Goal: Check status: Check status

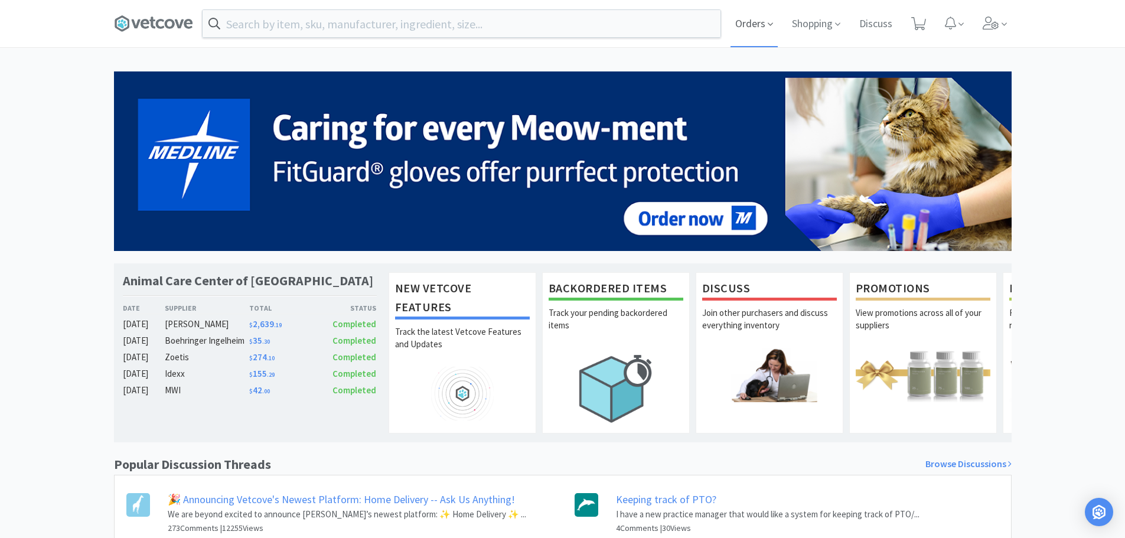
click at [770, 19] on icon at bounding box center [770, 24] width 5 height 11
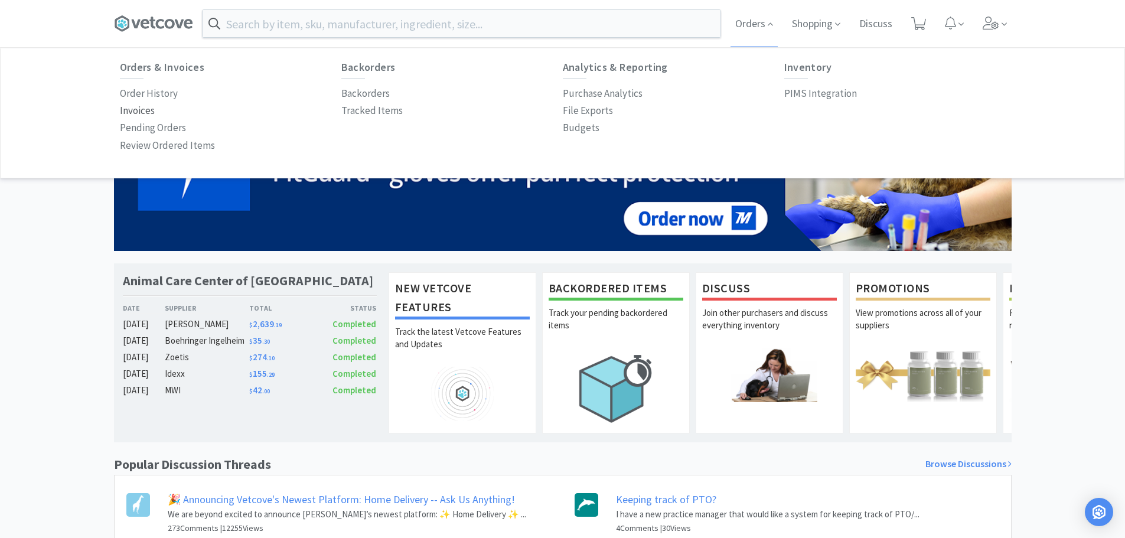
click at [129, 106] on p "Invoices" at bounding box center [137, 111] width 35 height 16
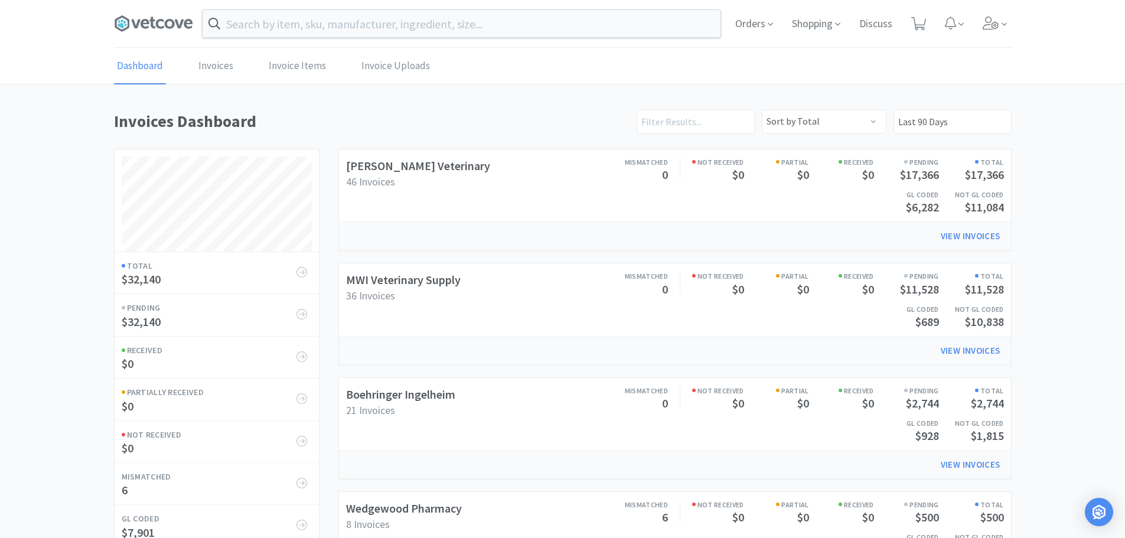
scroll to position [552, 897]
click at [418, 175] on h2 "[PERSON_NAME] Veterinary" at bounding box center [428, 165] width 165 height 19
click at [419, 159] on link "[PERSON_NAME] Veterinary" at bounding box center [418, 165] width 144 height 15
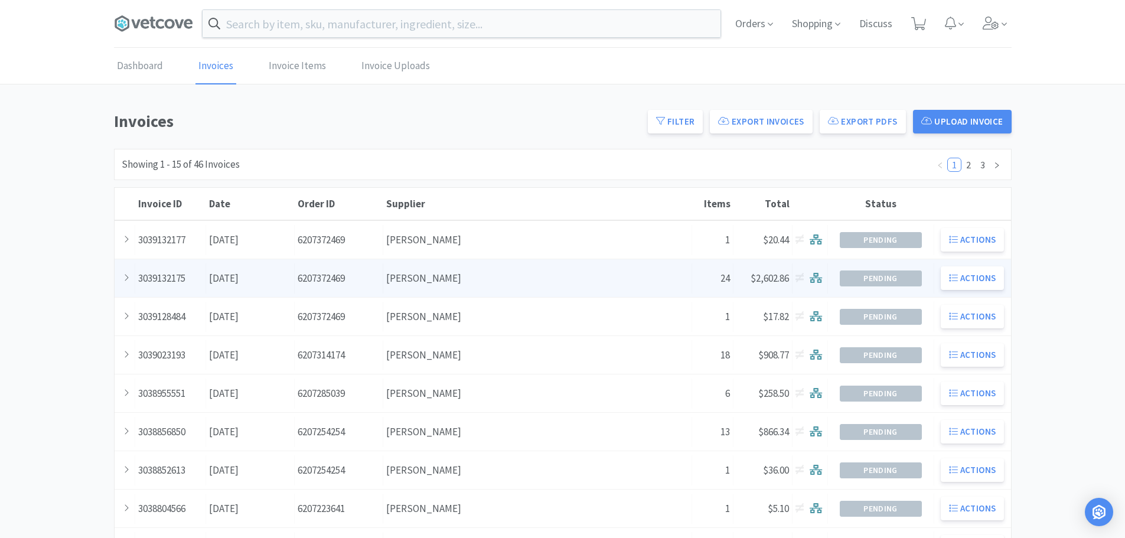
click at [358, 288] on div "Order ID 6207372469" at bounding box center [339, 278] width 89 height 30
